Goal: Transaction & Acquisition: Purchase product/service

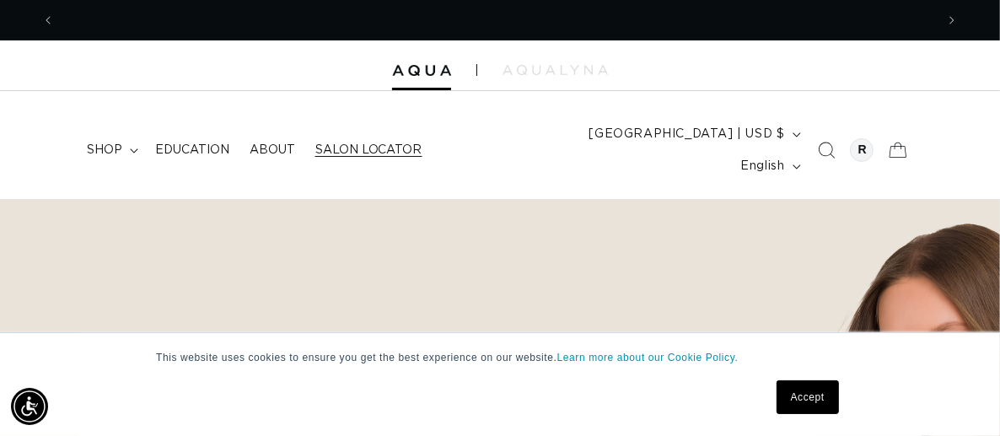
scroll to position [0, 880]
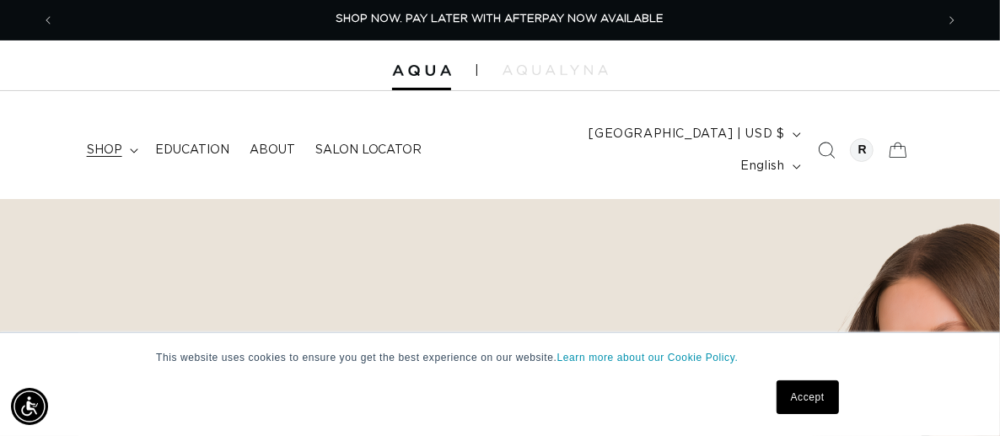
click at [122, 142] on span "shop" at bounding box center [104, 149] width 35 height 15
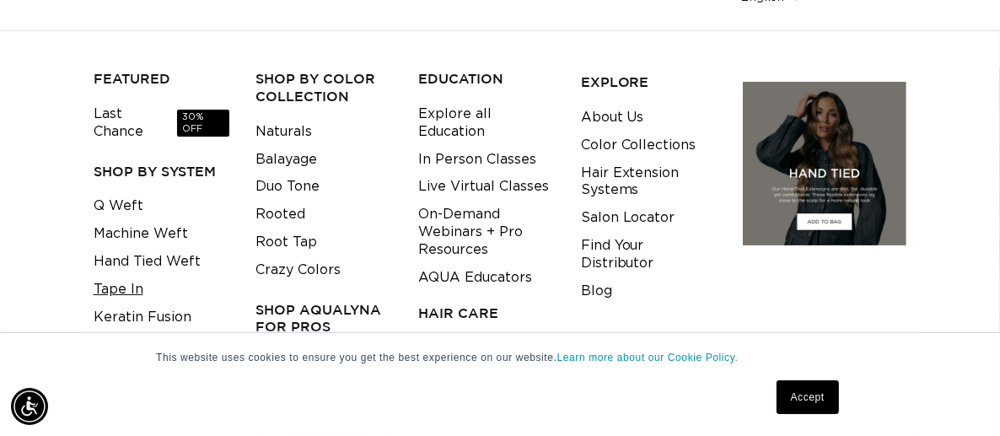
scroll to position [0, 0]
click at [132, 276] on link "Tape In" at bounding box center [119, 290] width 50 height 28
